Goal: Information Seeking & Learning: Learn about a topic

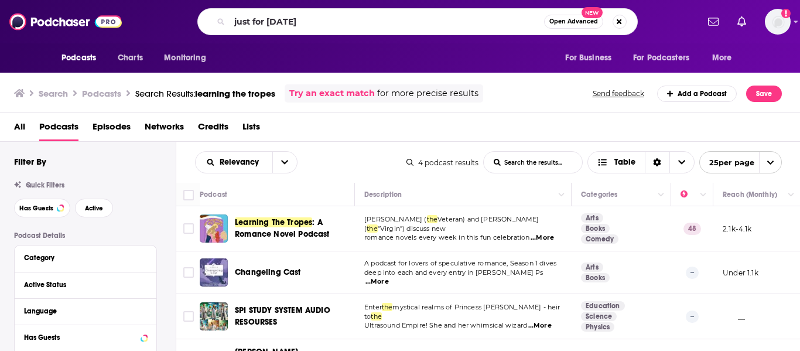
type input "just for [DATE]"
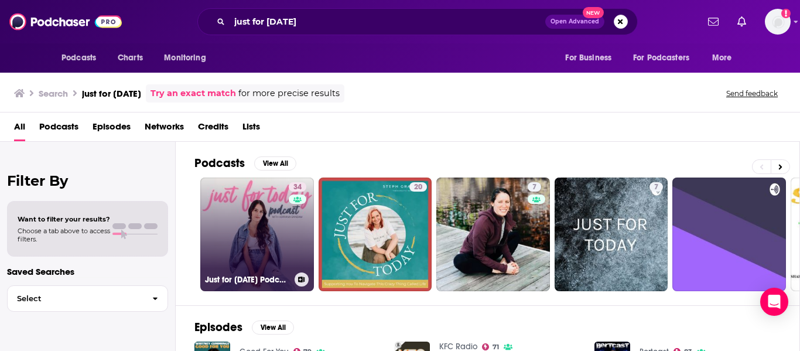
click at [256, 228] on link "34 Just for [DATE] Podcast" at bounding box center [257, 234] width 114 height 114
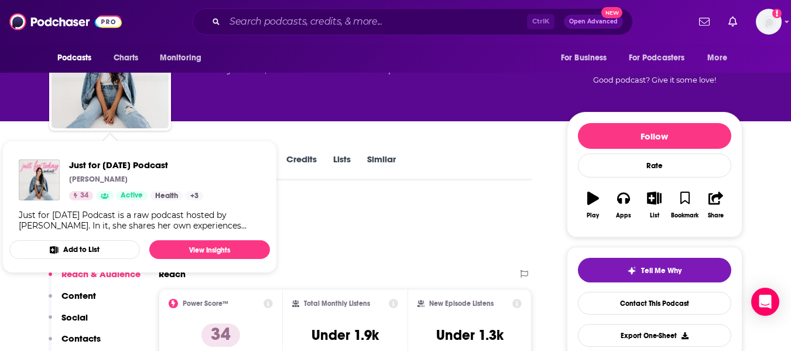
scroll to position [80, 0]
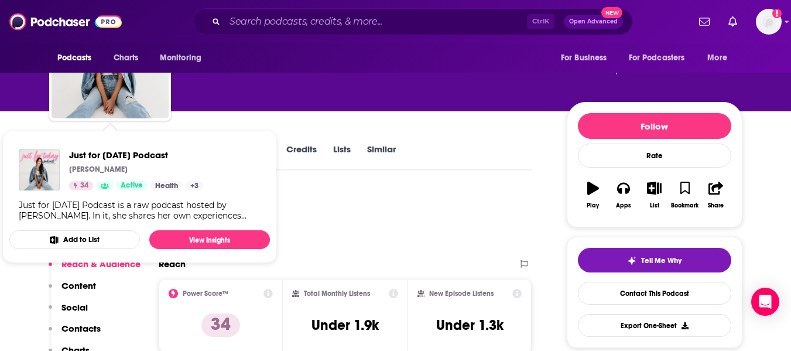
click at [400, 234] on div "Podcast Insights" at bounding box center [286, 219] width 474 height 60
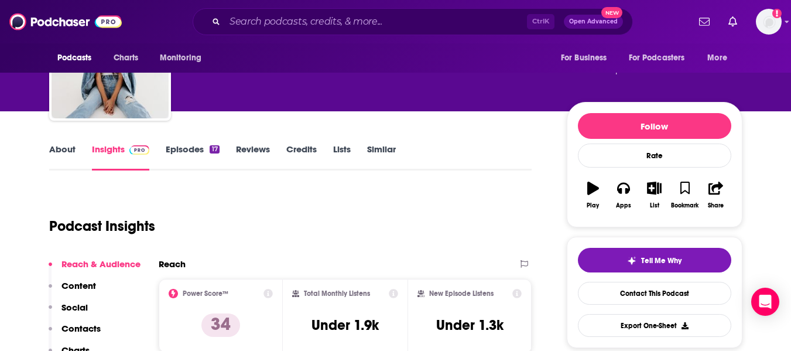
scroll to position [0, 0]
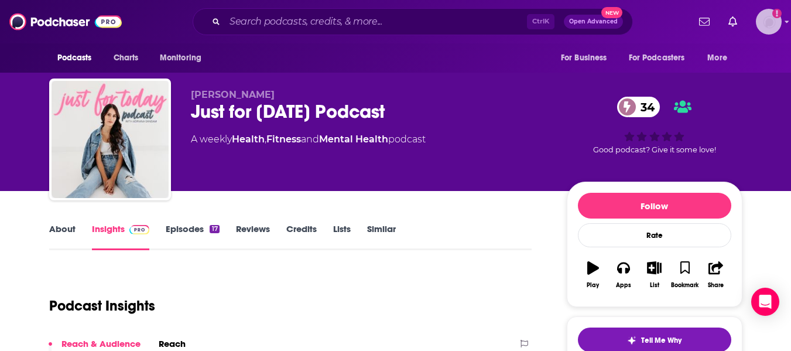
click at [766, 22] on img "Logged in as hconnor" at bounding box center [769, 22] width 26 height 26
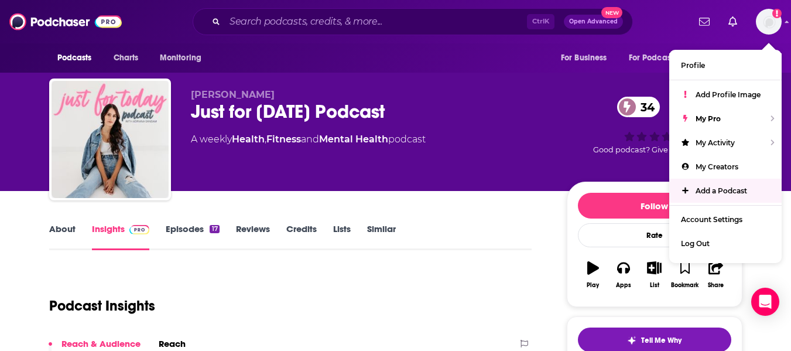
click at [67, 227] on link "About" at bounding box center [62, 236] width 26 height 27
